Goal: Transaction & Acquisition: Purchase product/service

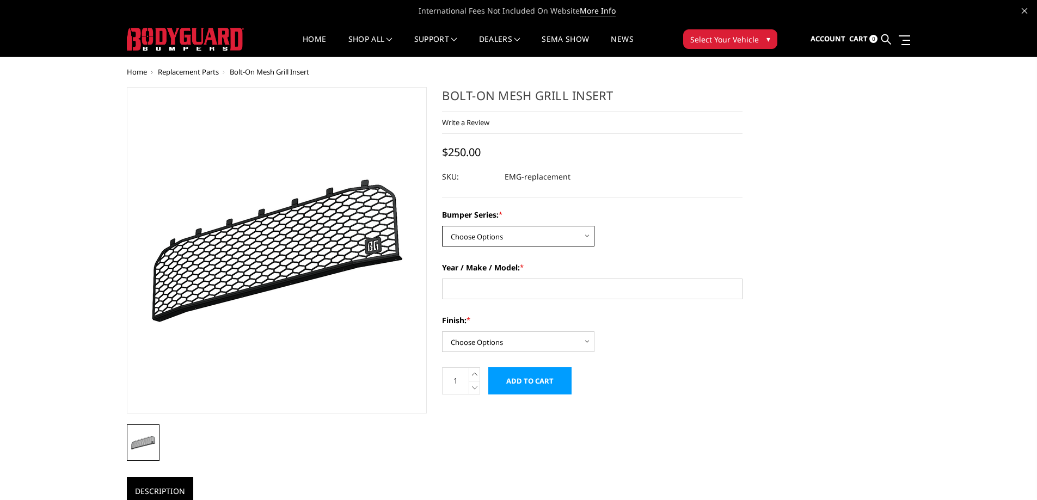
click at [590, 236] on select "Choose Options A2 Series FT Series Freedom Series" at bounding box center [518, 236] width 152 height 21
click at [584, 236] on select "Choose Options A2 Series FT Series Freedom Series" at bounding box center [518, 236] width 152 height 21
click at [685, 282] on input "Year / Make / Model: *" at bounding box center [592, 289] width 300 height 21
click at [579, 340] on select "Choose Options Gloss black powder coat Texture black powder coat Bare metal" at bounding box center [518, 341] width 152 height 21
select select "1410"
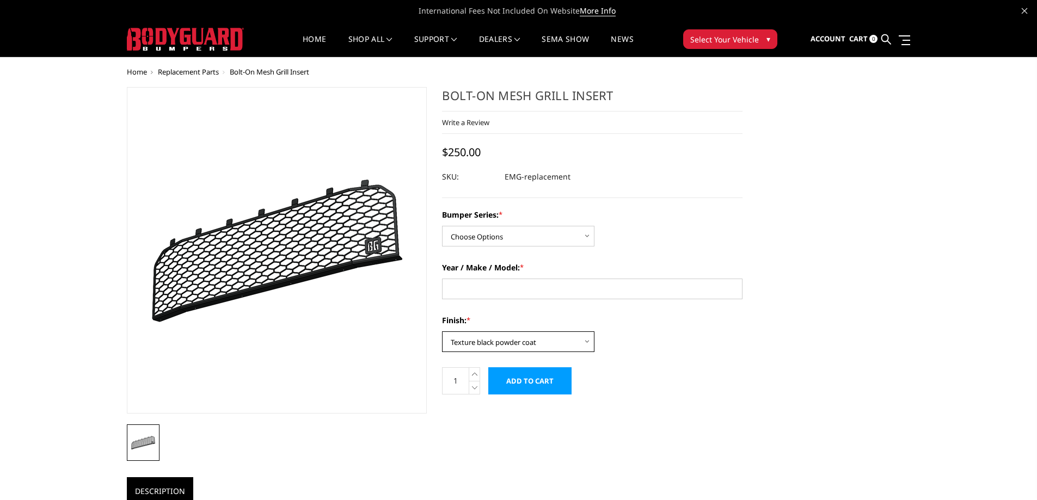
click at [442, 331] on select "Choose Options Gloss black powder coat Texture black powder coat Bare metal" at bounding box center [518, 341] width 152 height 21
click at [572, 237] on select "Choose Options A2 Series FT Series Freedom Series" at bounding box center [518, 236] width 152 height 21
select select "1692"
click at [442, 226] on select "Choose Options A2 Series FT Series Freedom Series" at bounding box center [518, 236] width 152 height 21
click at [598, 285] on input "Year / Make / Model: *" at bounding box center [592, 289] width 300 height 21
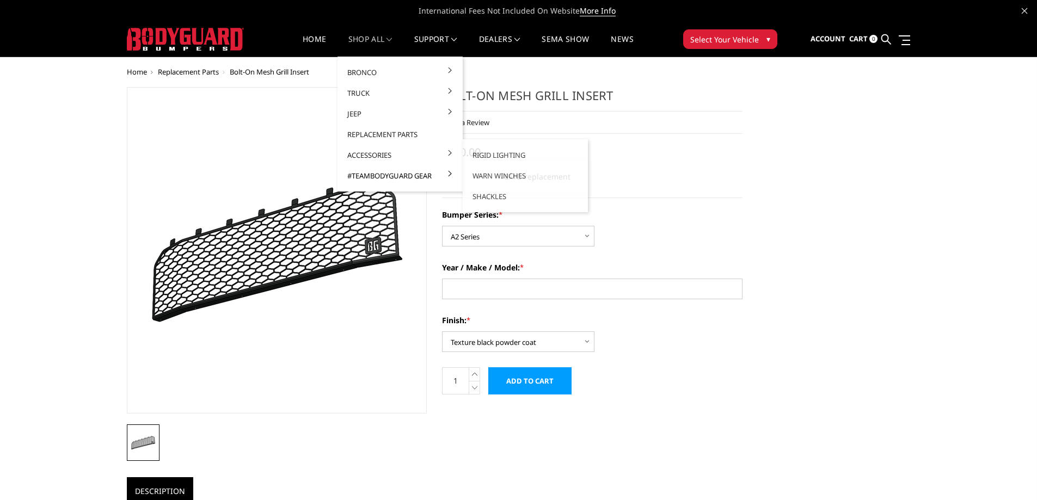
click at [407, 179] on link "#TeamBodyguard Gear" at bounding box center [400, 175] width 116 height 21
click at [407, 182] on link "#TeamBodyguard Gear" at bounding box center [400, 175] width 116 height 21
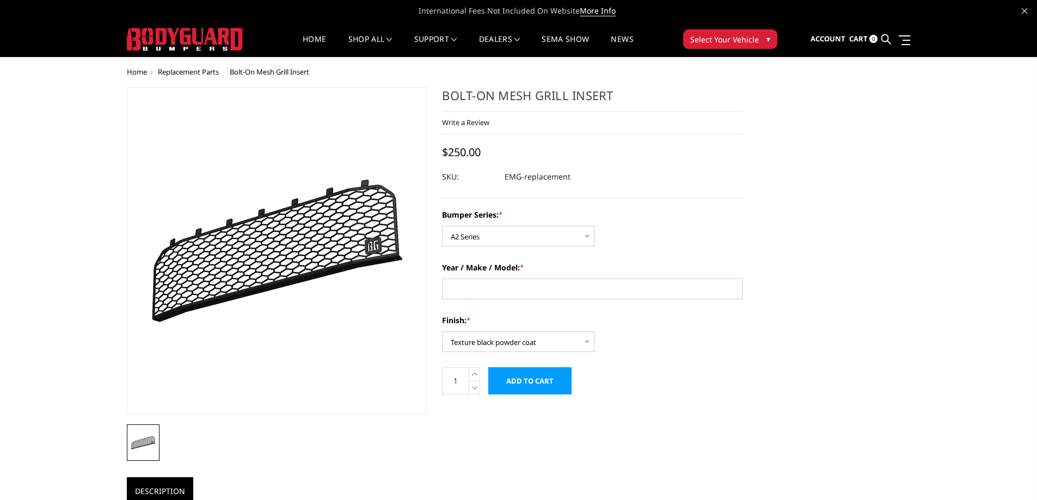
select select "1692"
select select "1410"
